Goal: Task Accomplishment & Management: Use online tool/utility

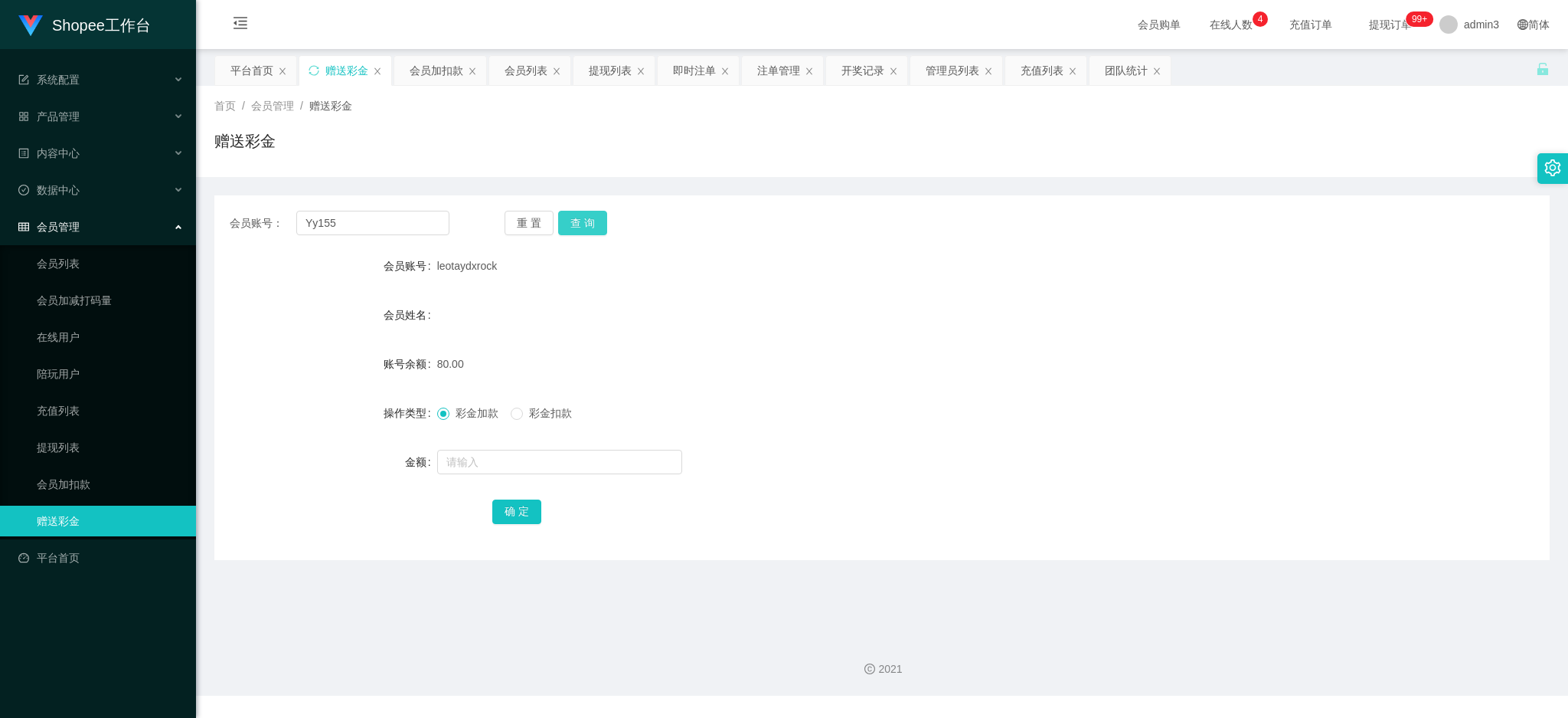
type input "Yy155"
drag, startPoint x: 576, startPoint y: 224, endPoint x: 571, endPoint y: 238, distance: 14.9
click at [576, 224] on button "查 询" at bounding box center [583, 223] width 49 height 25
click at [476, 462] on input "text" at bounding box center [560, 462] width 245 height 25
type input "500"
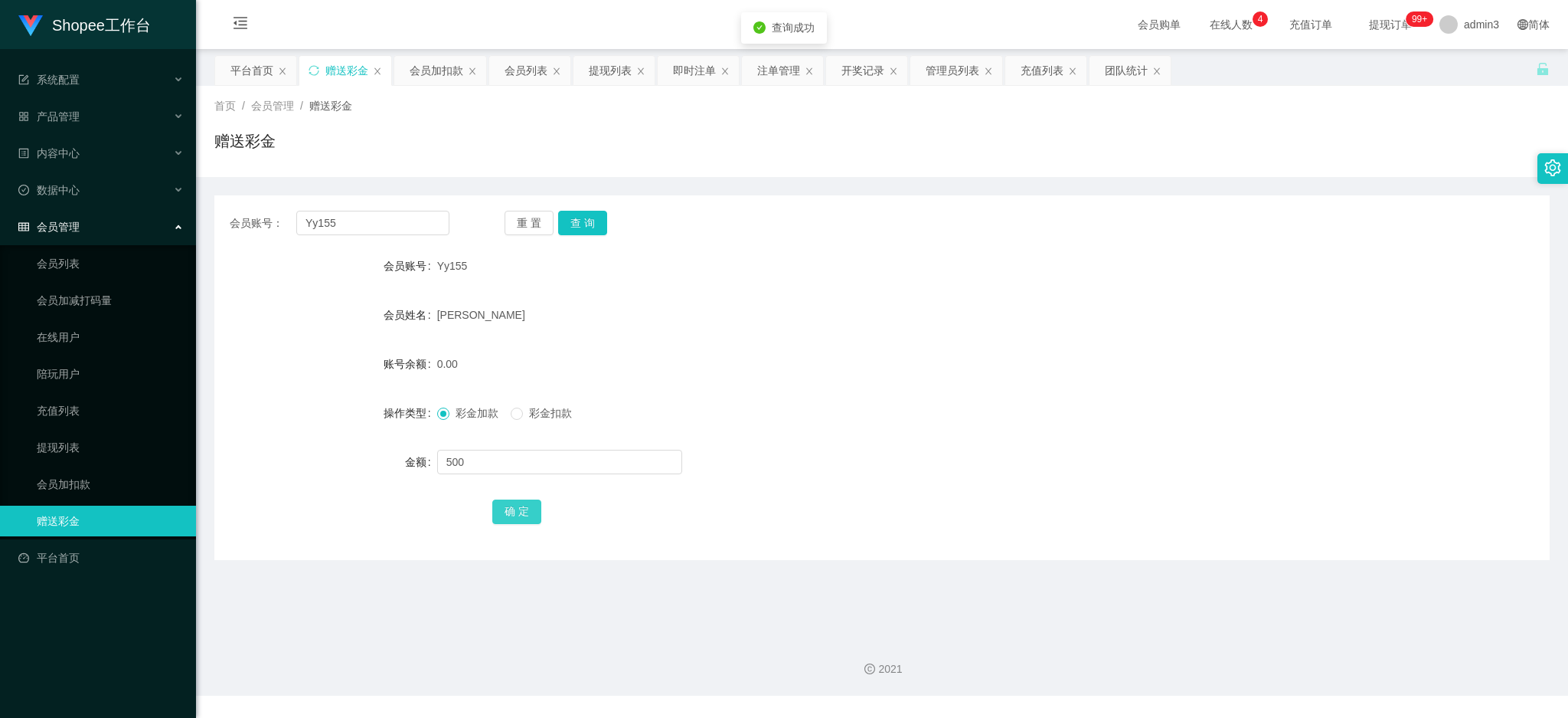
click at [503, 507] on button "确 定" at bounding box center [517, 512] width 49 height 25
click at [359, 221] on input "Yy155" at bounding box center [372, 223] width 153 height 25
paste input "Ilham123"
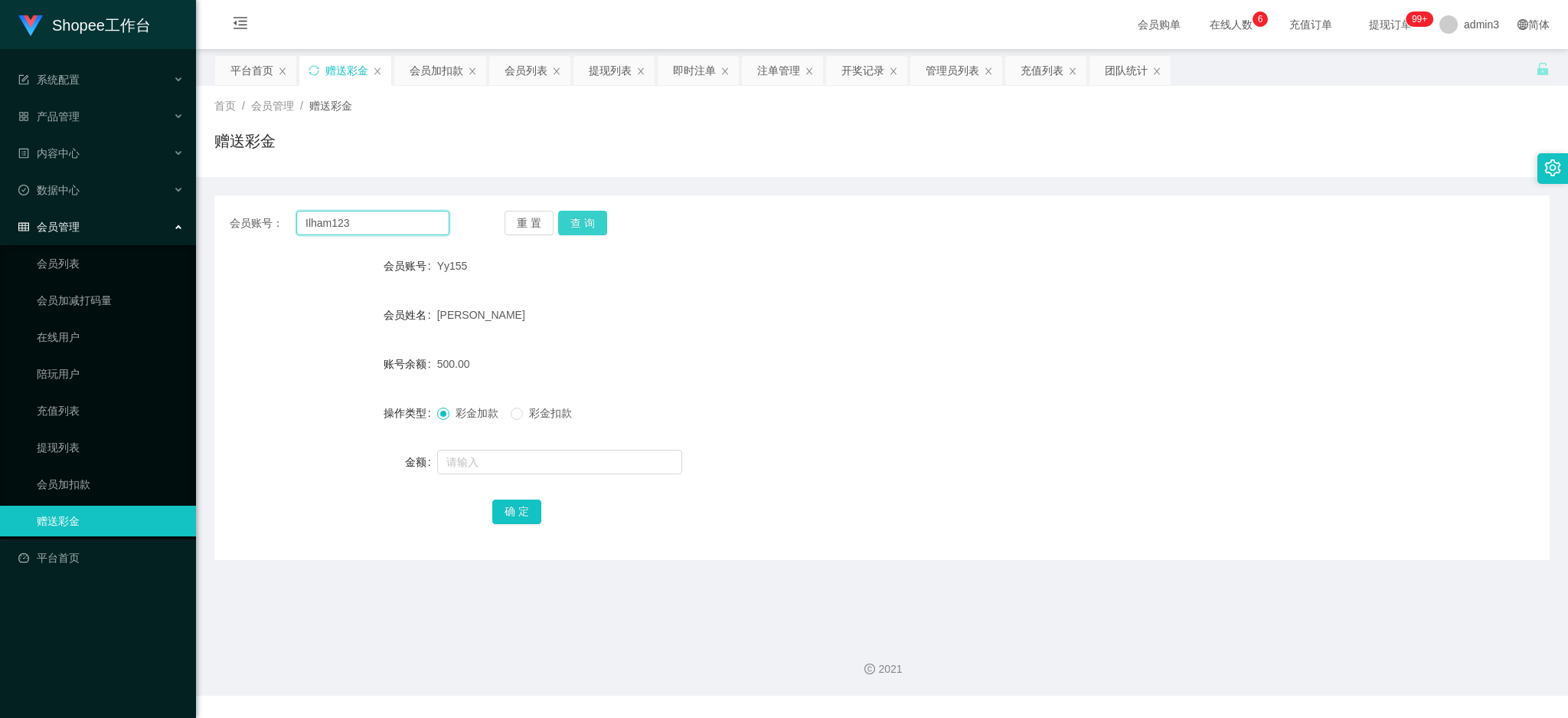
type input "Ilham123"
click at [573, 227] on button "查 询" at bounding box center [583, 223] width 49 height 25
click at [506, 462] on input "text" at bounding box center [560, 462] width 245 height 25
type input "500"
click at [497, 507] on button "确 定" at bounding box center [517, 512] width 49 height 25
